Goal: Navigation & Orientation: Find specific page/section

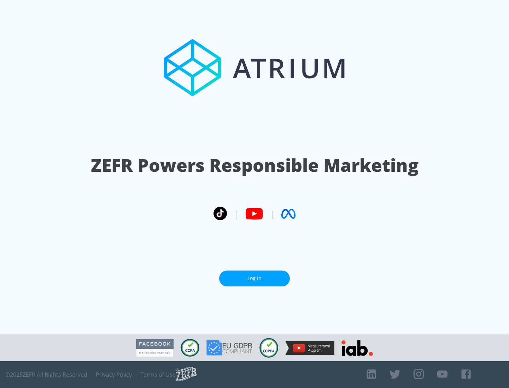
click at [254, 279] on link "Log In" at bounding box center [254, 279] width 71 height 16
